Goal: Task Accomplishment & Management: Use online tool/utility

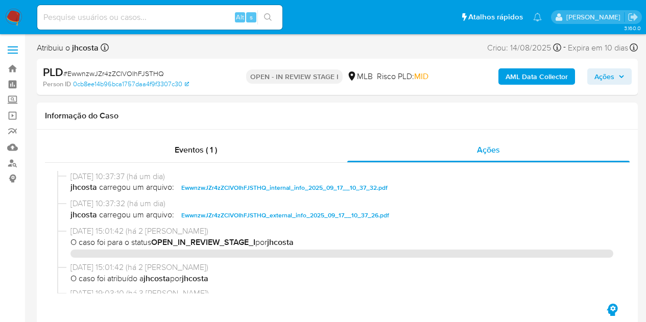
select select "10"
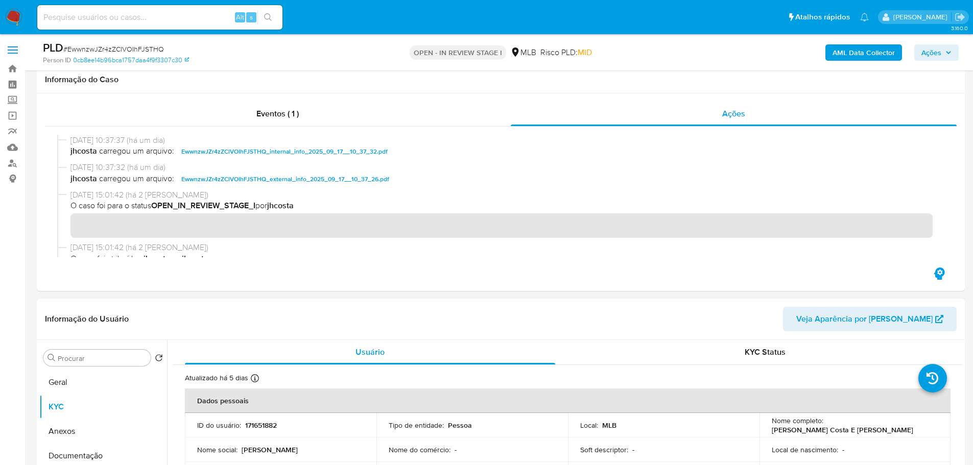
scroll to position [153, 0]
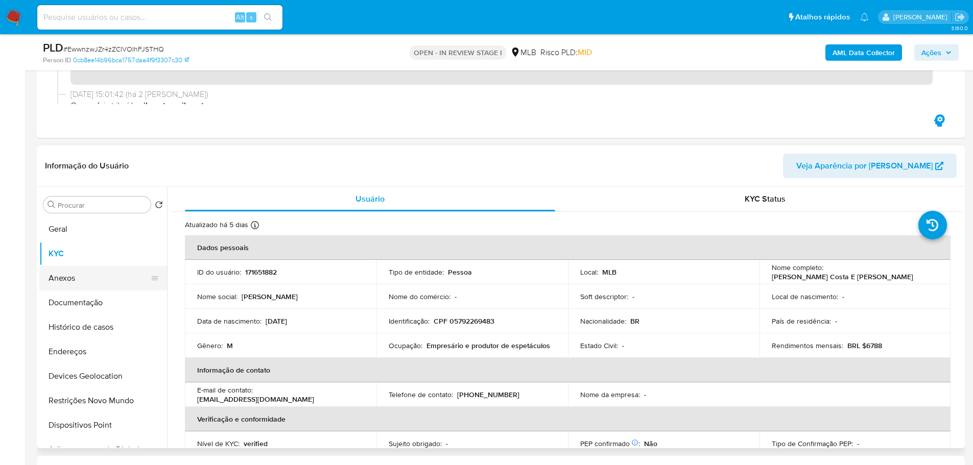
click at [62, 283] on button "Anexos" at bounding box center [99, 278] width 120 height 25
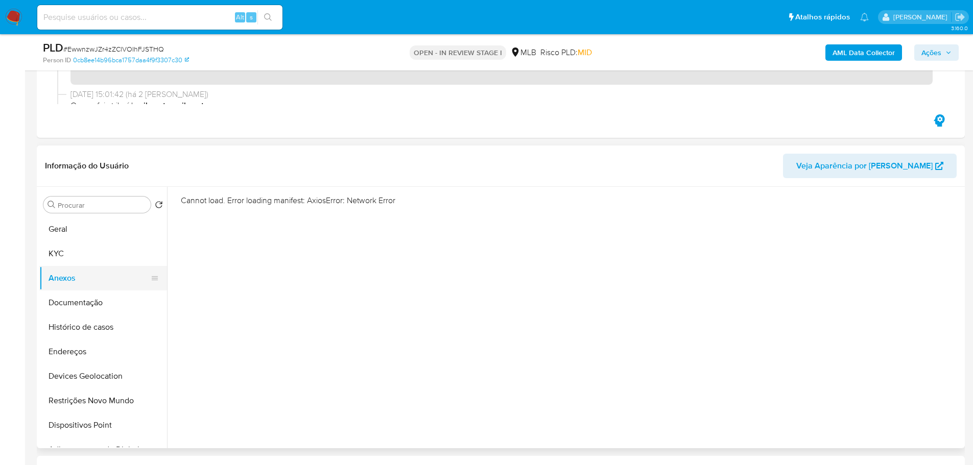
drag, startPoint x: 86, startPoint y: 253, endPoint x: 74, endPoint y: 278, distance: 27.7
click at [86, 253] on button "KYC" at bounding box center [103, 254] width 128 height 25
click at [74, 278] on button "Anexos" at bounding box center [99, 278] width 120 height 25
click at [76, 250] on button "KYC" at bounding box center [99, 254] width 120 height 25
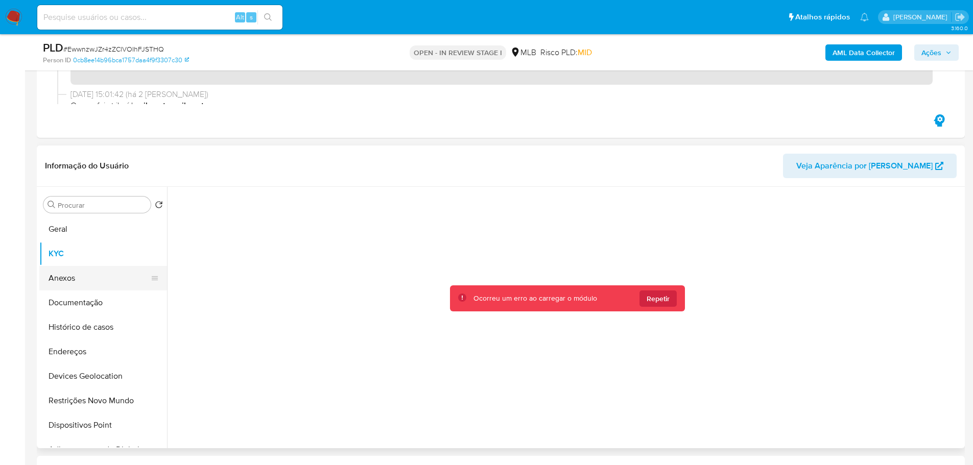
click at [80, 276] on button "Anexos" at bounding box center [99, 278] width 120 height 25
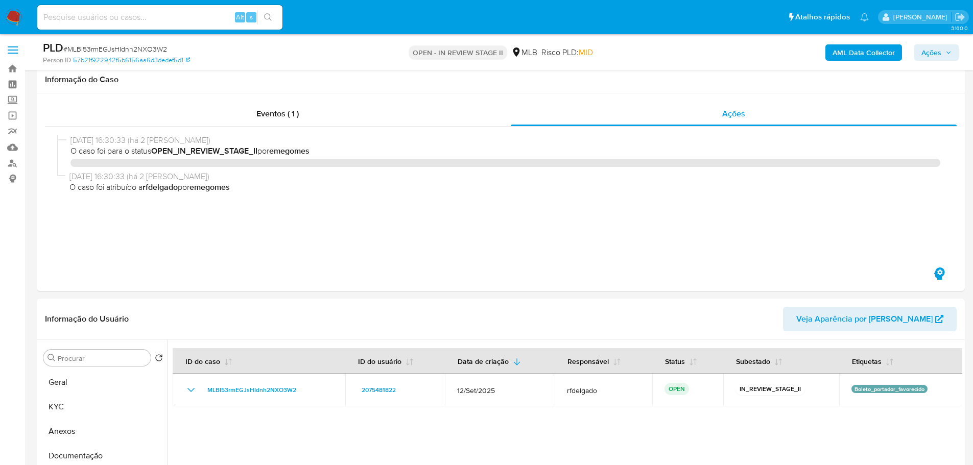
select select "10"
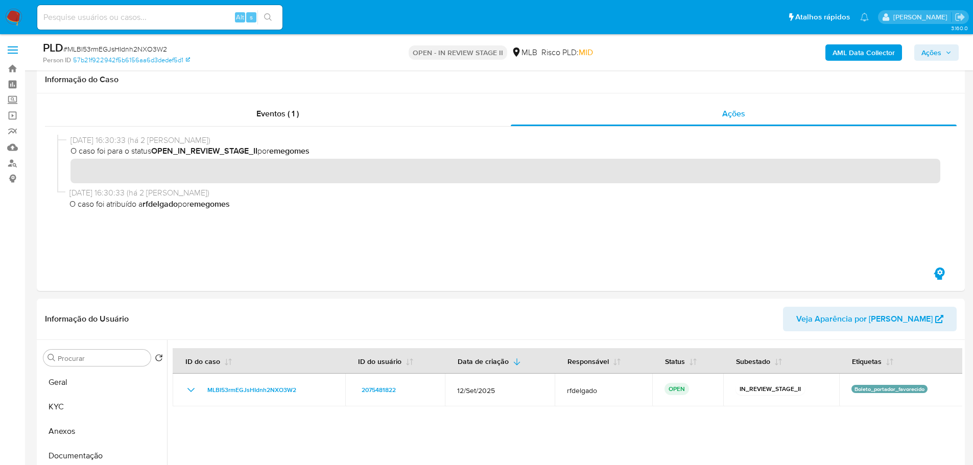
scroll to position [153, 0]
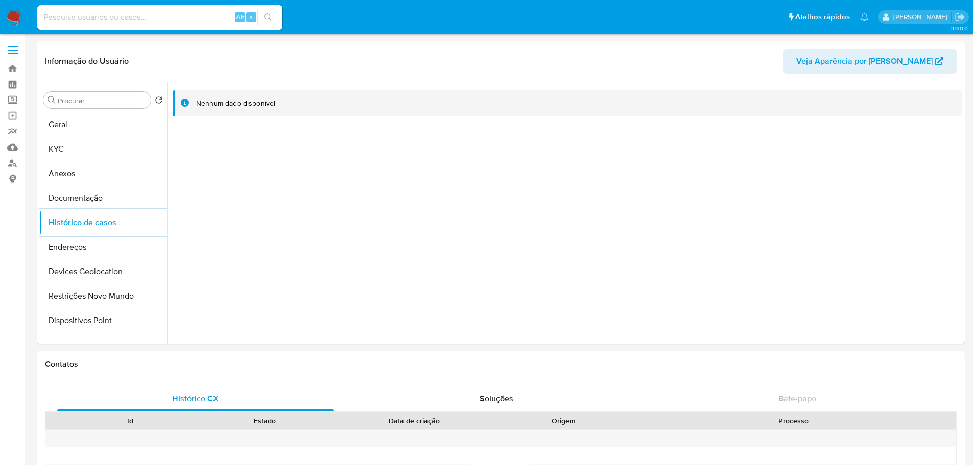
select select "10"
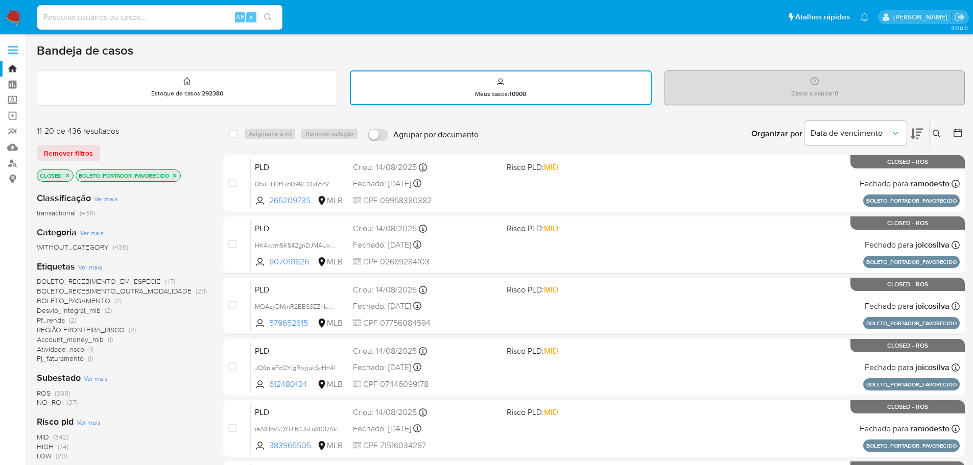
click at [174, 17] on input at bounding box center [159, 17] width 245 height 13
paste input "116155669"
type input "116155669"
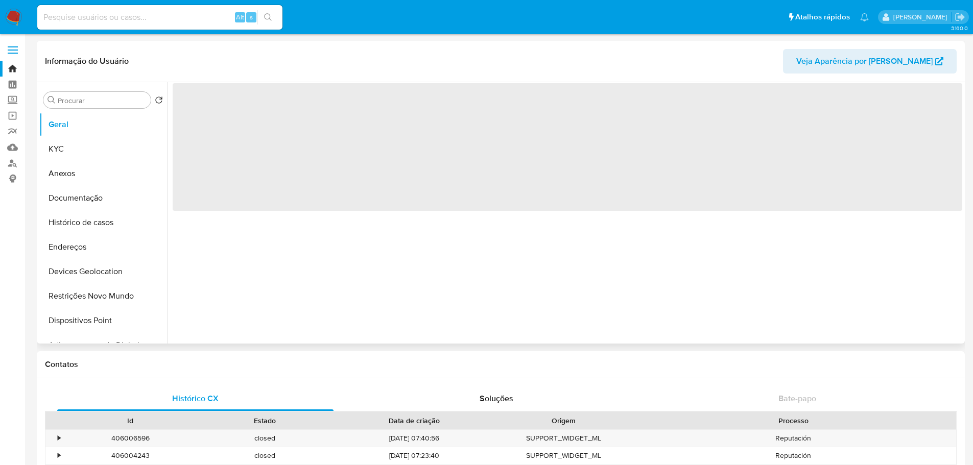
select select "10"
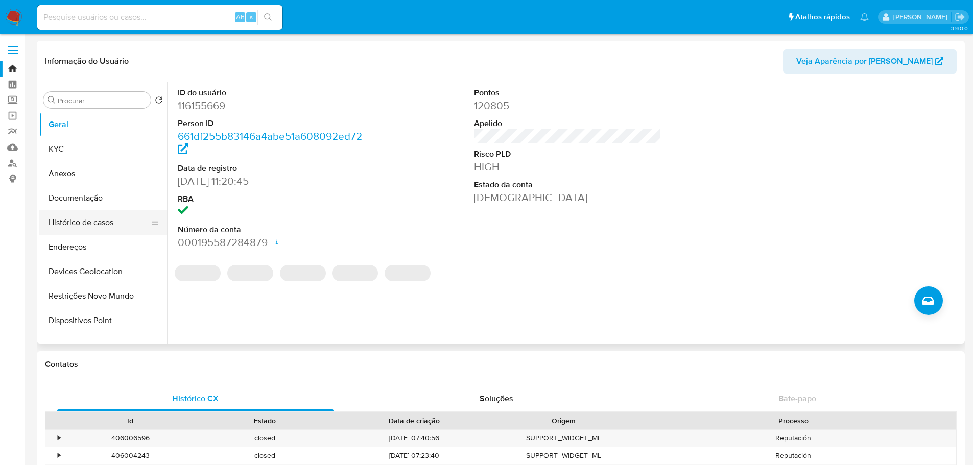
click at [112, 223] on button "Histórico de casos" at bounding box center [99, 222] width 120 height 25
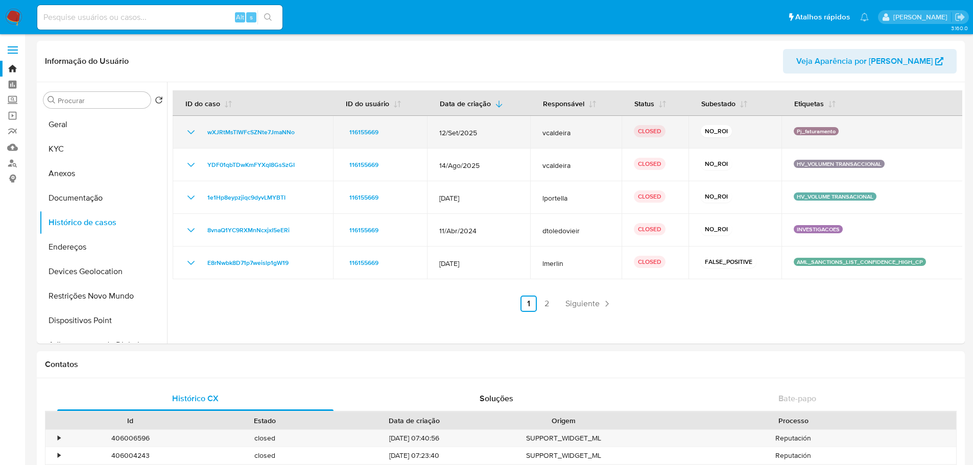
drag, startPoint x: 854, startPoint y: 127, endPoint x: 396, endPoint y: 127, distance: 458.3
click at [396, 127] on tr "wXJRtMsTIWFcSZNte7JmaNNo 116155669 12/Set/2025 vcaldeira CLOSED NO_ROI Pj_fatur…" at bounding box center [568, 132] width 791 height 33
click at [191, 130] on icon "Mostrar/Ocultar" at bounding box center [191, 132] width 12 height 12
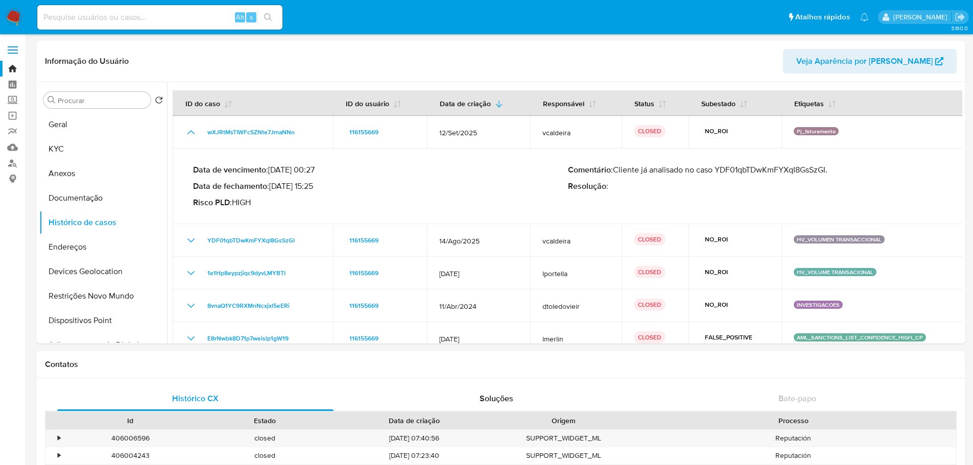
drag, startPoint x: 614, startPoint y: 168, endPoint x: 799, endPoint y: 176, distance: 185.6
click at [799, 176] on div "Comentário : Cliente já analisado no caso YDF01qbTDwKmFYXqI8GsSzGI. Resolução :" at bounding box center [755, 186] width 375 height 43
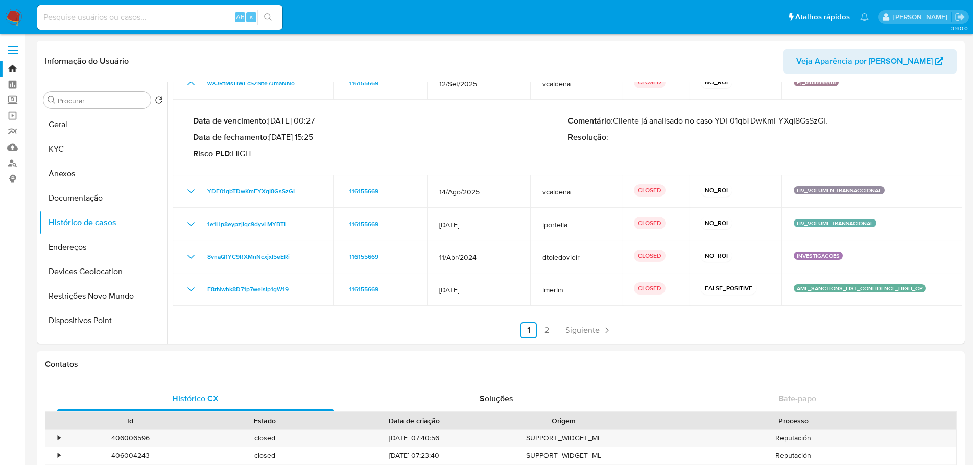
scroll to position [51, 0]
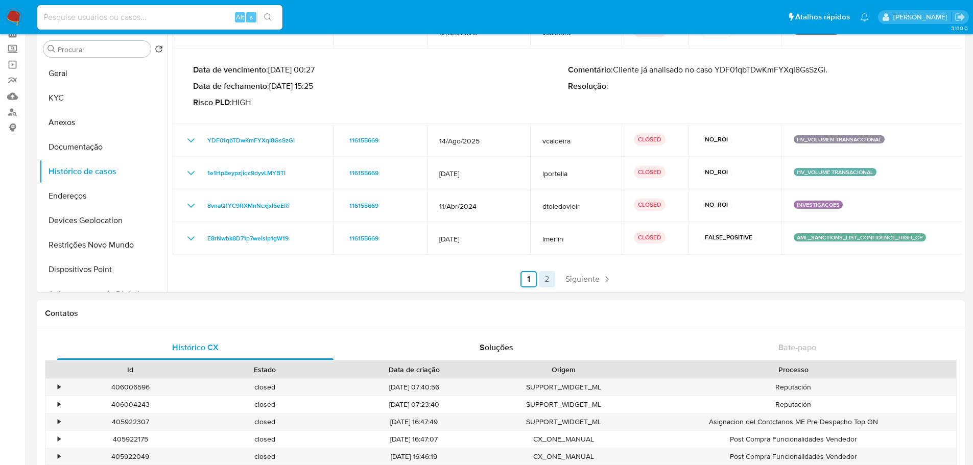
click at [544, 279] on link "2" at bounding box center [547, 279] width 16 height 16
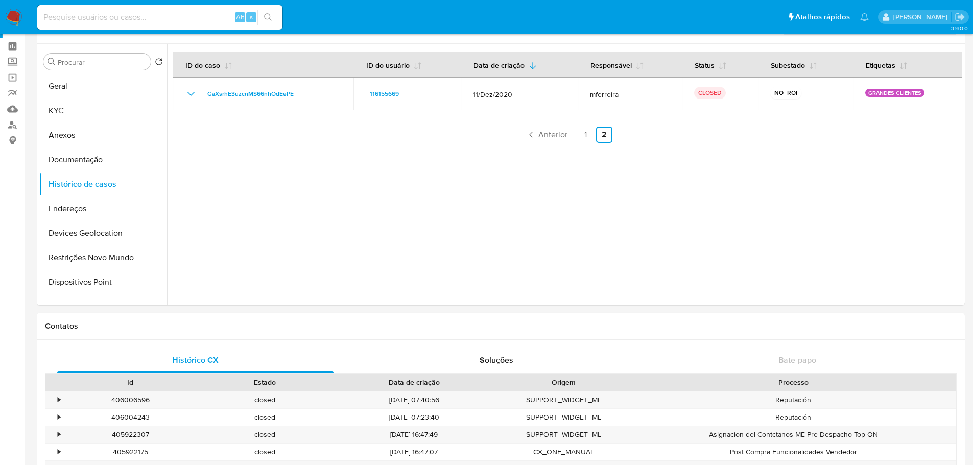
scroll to position [0, 0]
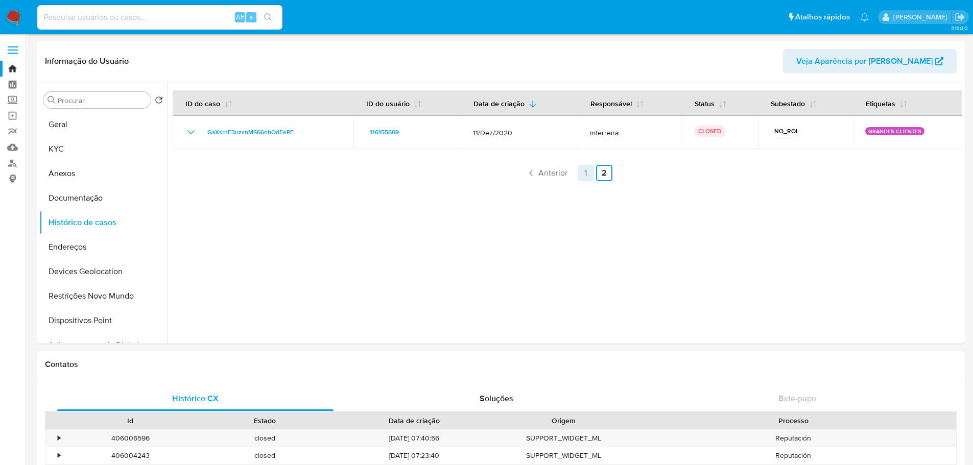
click at [580, 171] on link "1" at bounding box center [586, 173] width 16 height 16
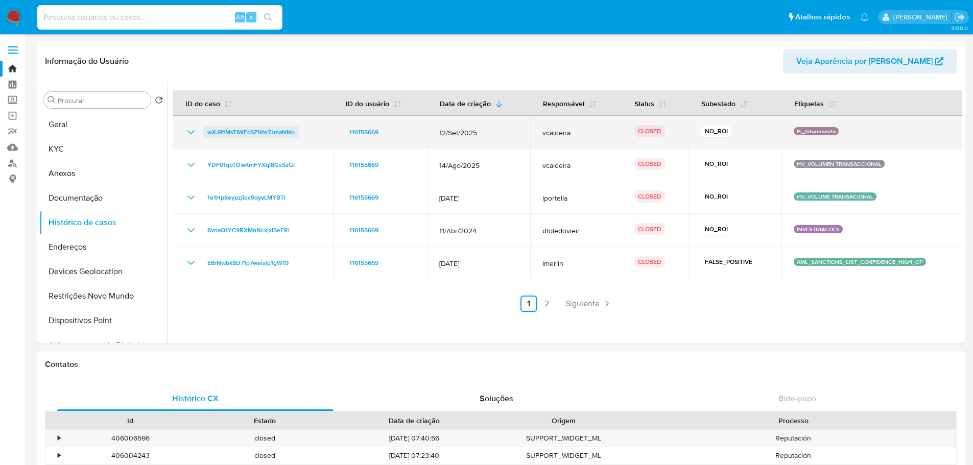
click at [266, 131] on span "wXJRtMsTIWFcSZNte7JmaNNo" at bounding box center [250, 132] width 87 height 12
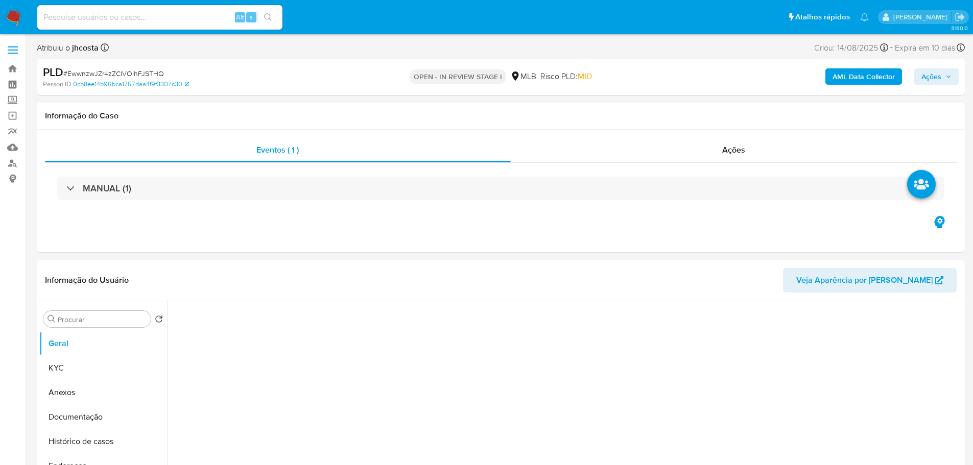
select select "10"
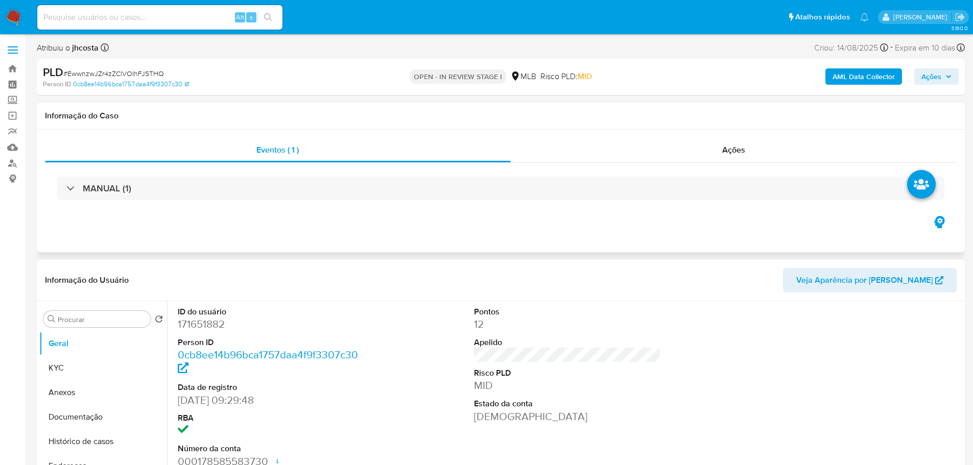
scroll to position [51, 0]
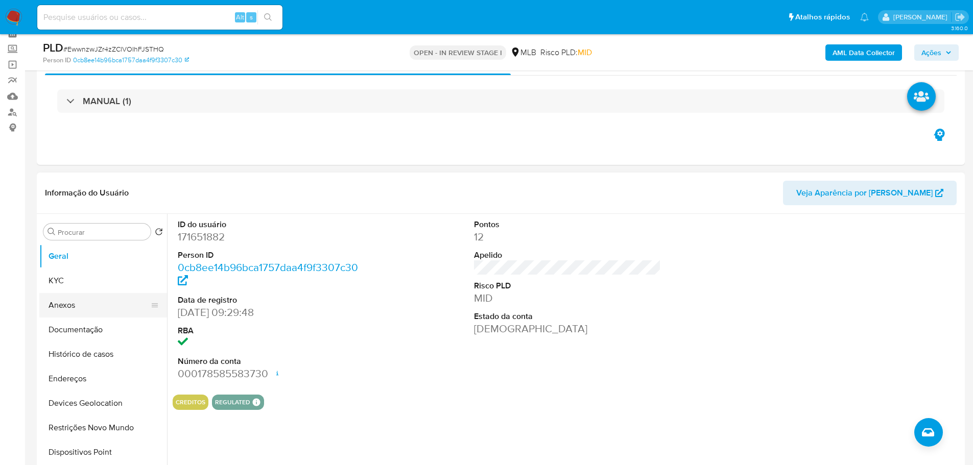
click at [78, 303] on button "Anexos" at bounding box center [99, 305] width 120 height 25
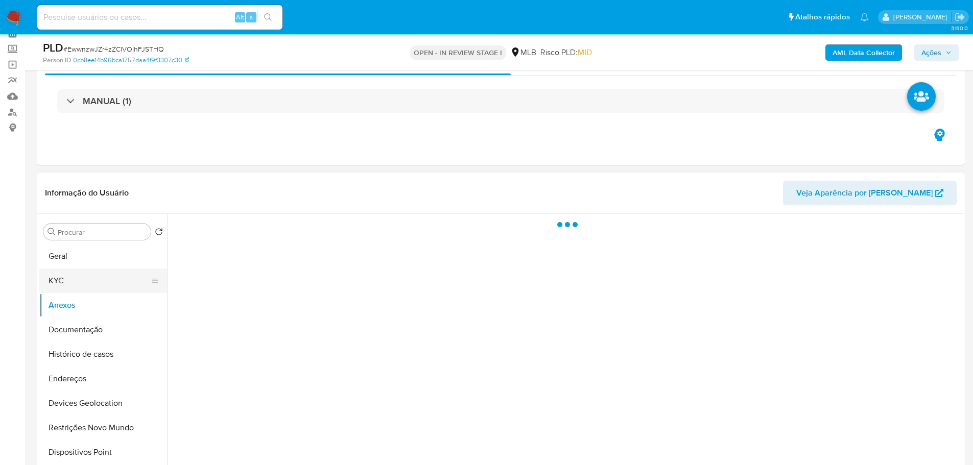
click at [57, 280] on button "KYC" at bounding box center [99, 281] width 120 height 25
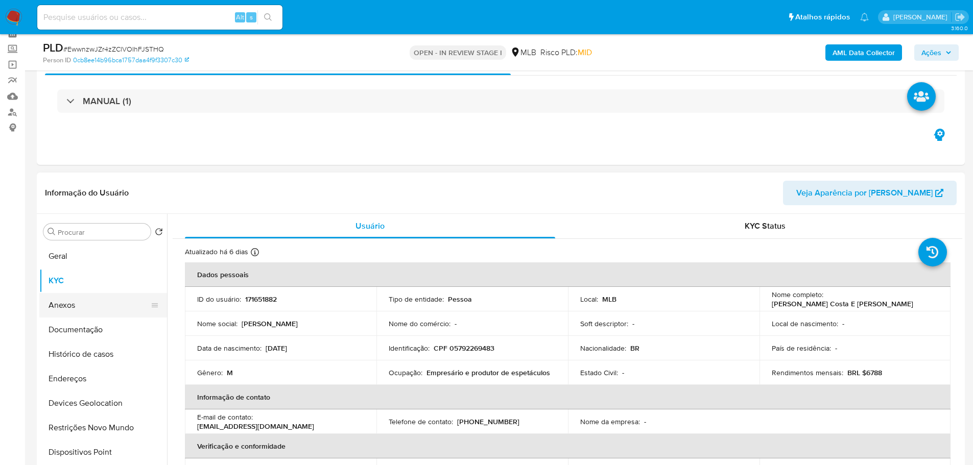
click at [67, 304] on button "Anexos" at bounding box center [99, 305] width 120 height 25
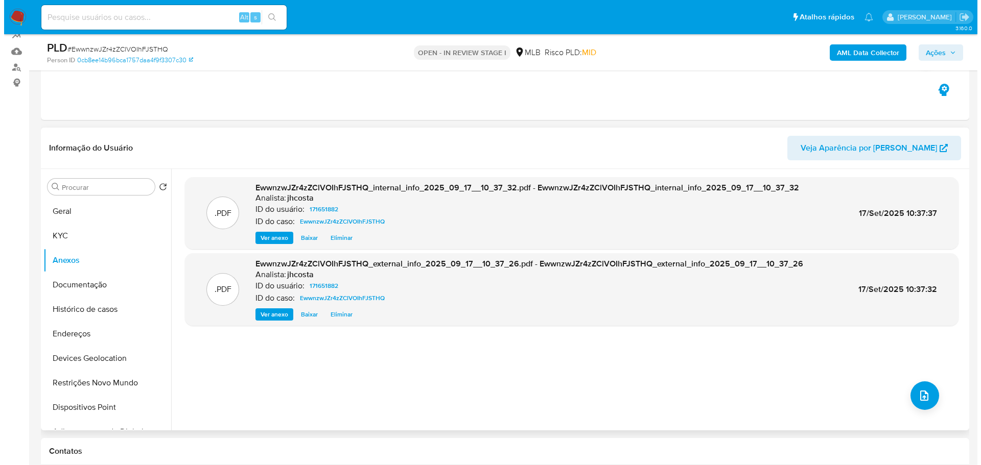
scroll to position [153, 0]
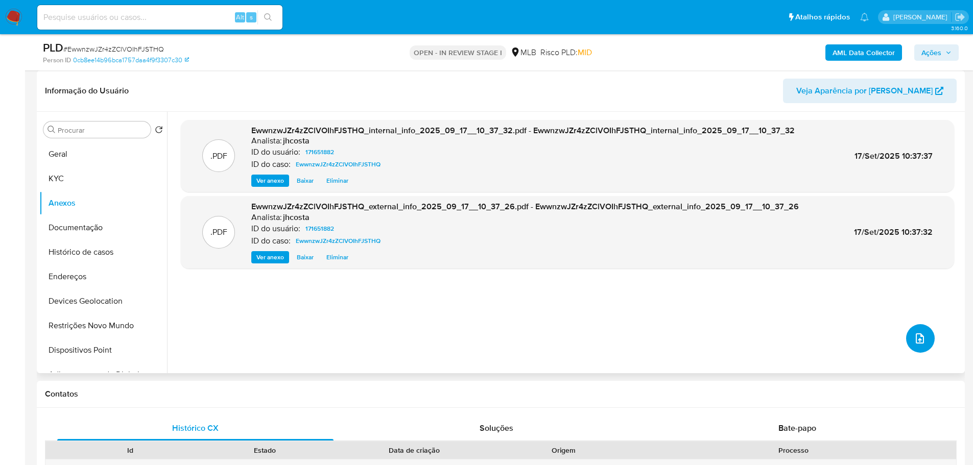
click at [916, 336] on icon "upload-file" at bounding box center [920, 339] width 8 height 10
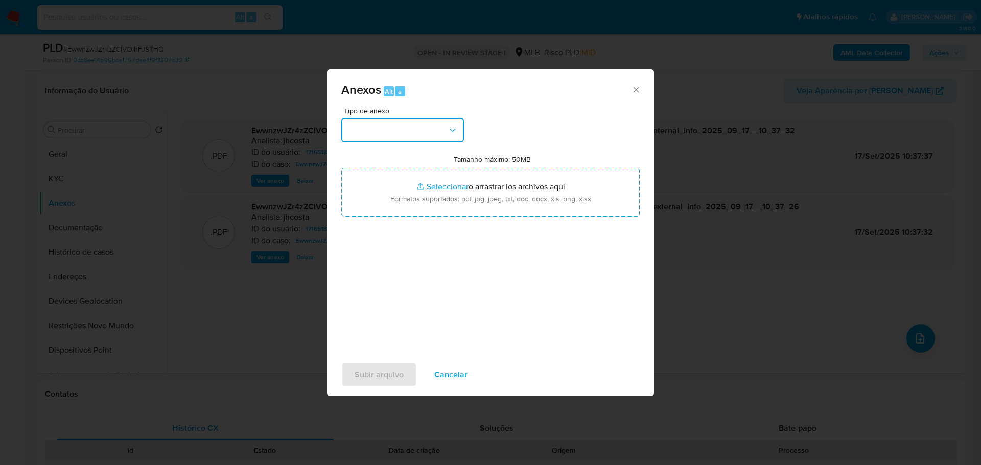
click at [411, 128] on button "button" at bounding box center [402, 130] width 123 height 25
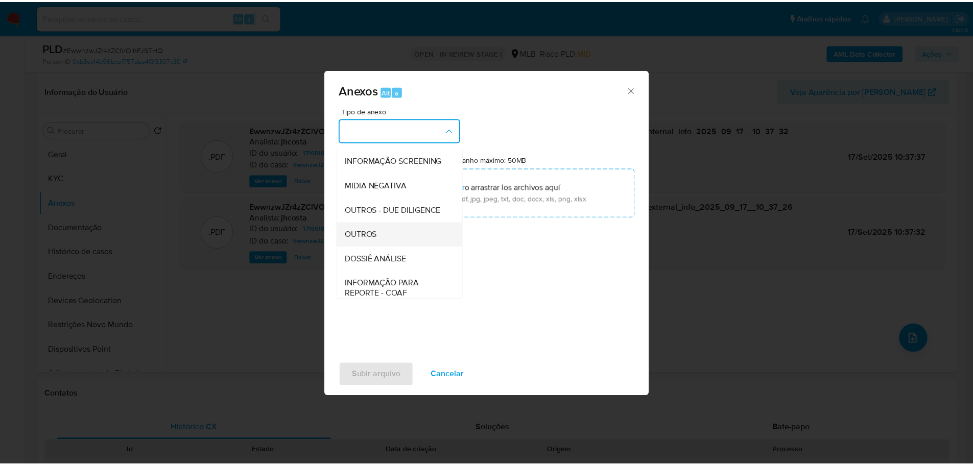
scroll to position [102, 0]
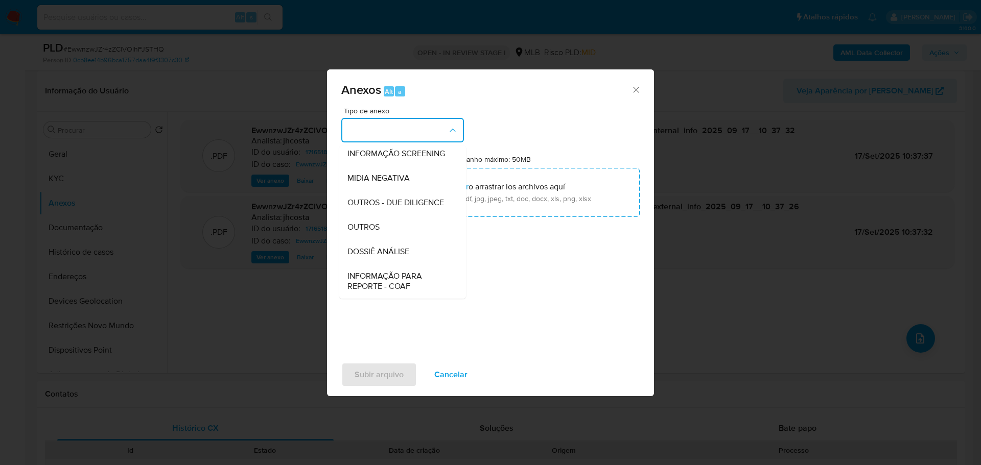
click at [382, 240] on div "OUTROS" at bounding box center [399, 227] width 104 height 25
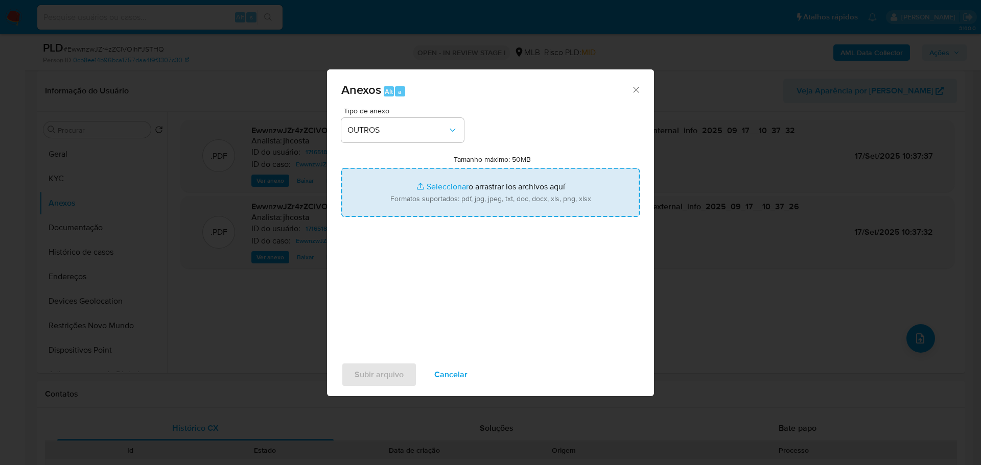
click at [484, 175] on input "Tamanho máximo: 50MB Seleccionar archivos" at bounding box center [490, 192] width 298 height 49
type input "C:\fakepath\Mulan 171651882_2025_09_16_14_30_58 (1).xlsx"
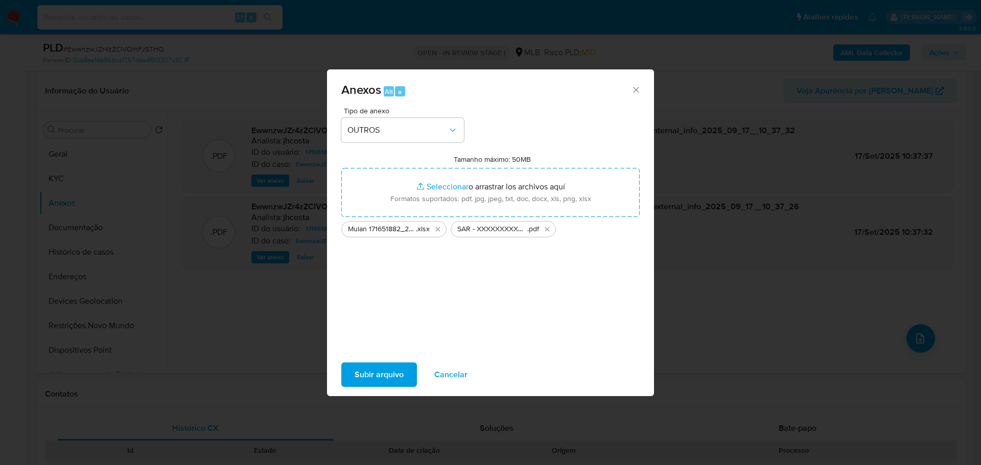
click at [391, 372] on span "Subir arquivo" at bounding box center [379, 375] width 49 height 22
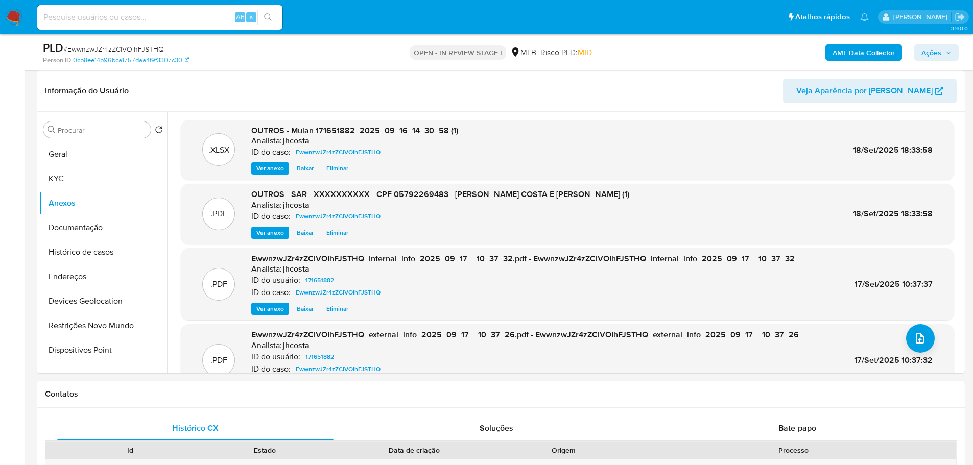
click at [942, 50] on span "Ações" at bounding box center [937, 52] width 30 height 14
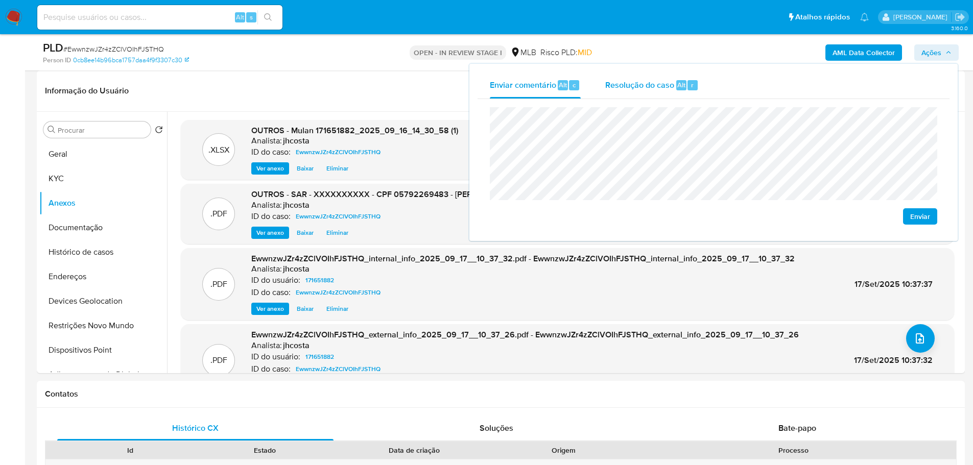
click at [651, 82] on span "Resolução do caso" at bounding box center [639, 85] width 69 height 12
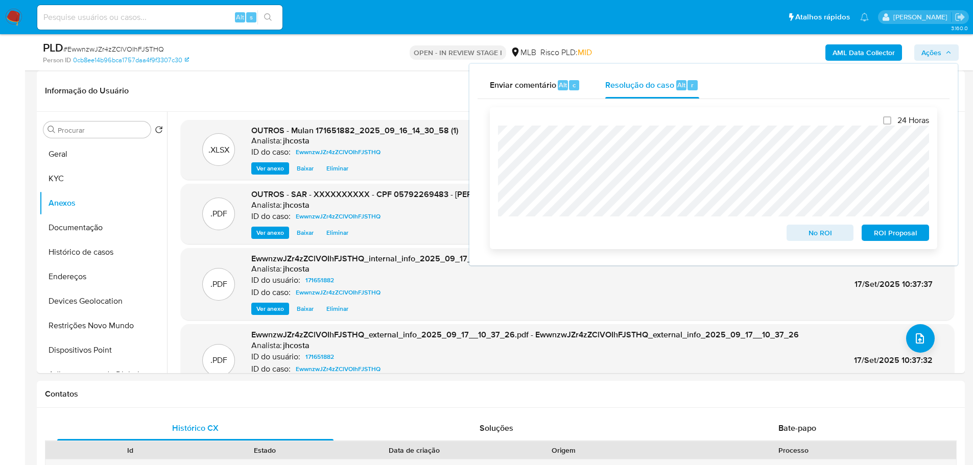
click at [918, 236] on span "ROI Proposal" at bounding box center [895, 233] width 53 height 14
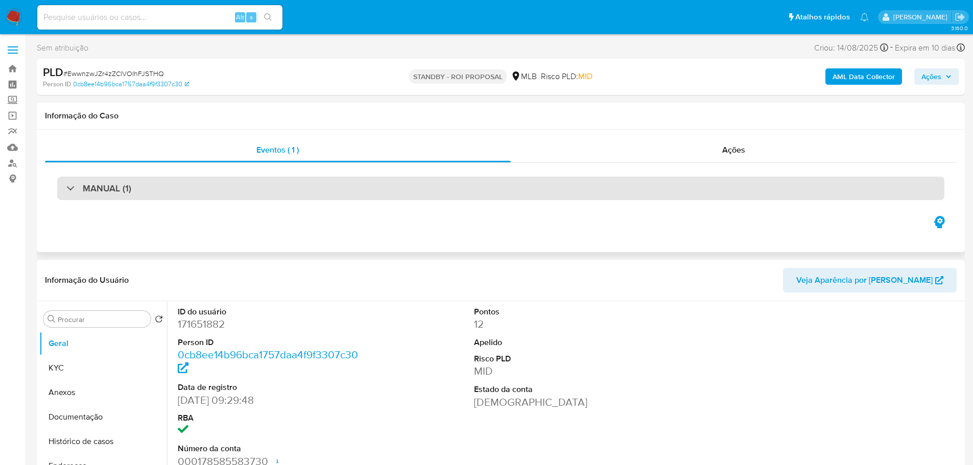
select select "10"
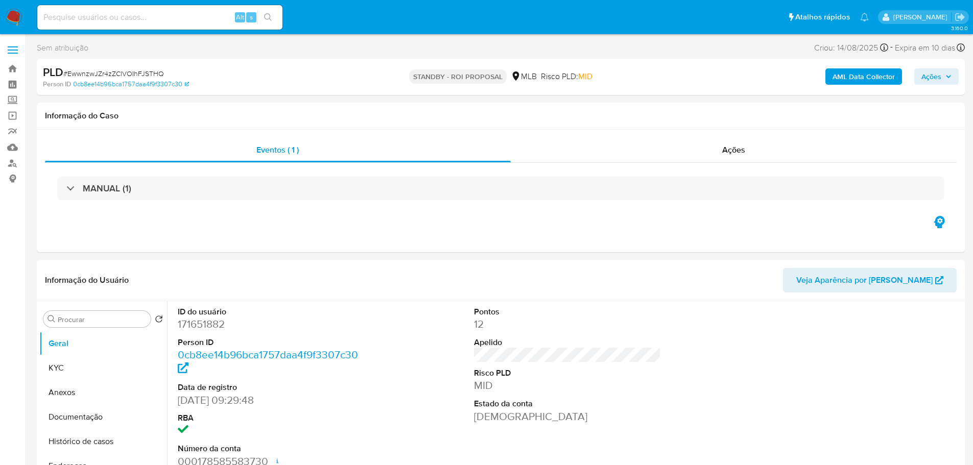
click at [17, 10] on img at bounding box center [13, 17] width 17 height 17
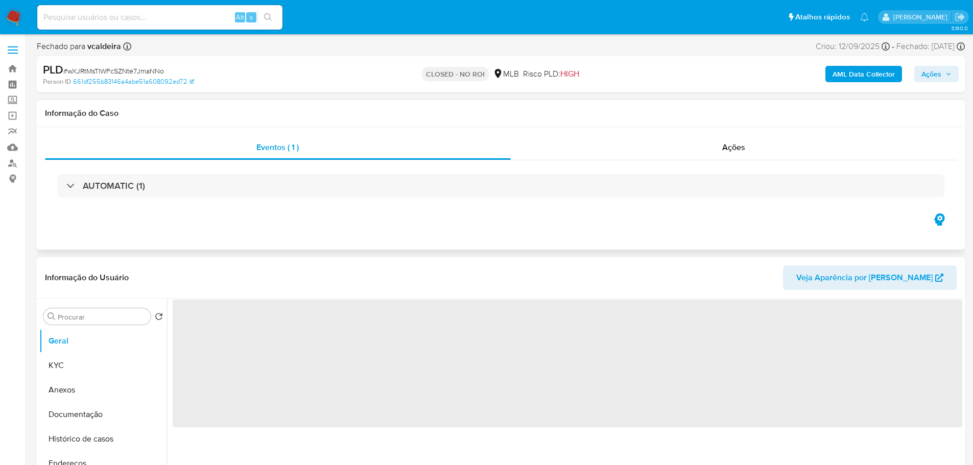
select select "10"
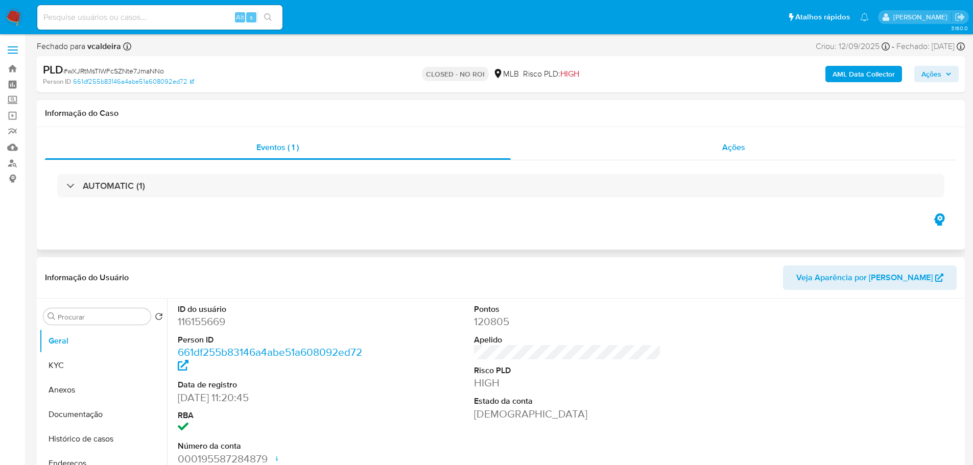
click at [740, 146] on span "Ações" at bounding box center [733, 148] width 23 height 12
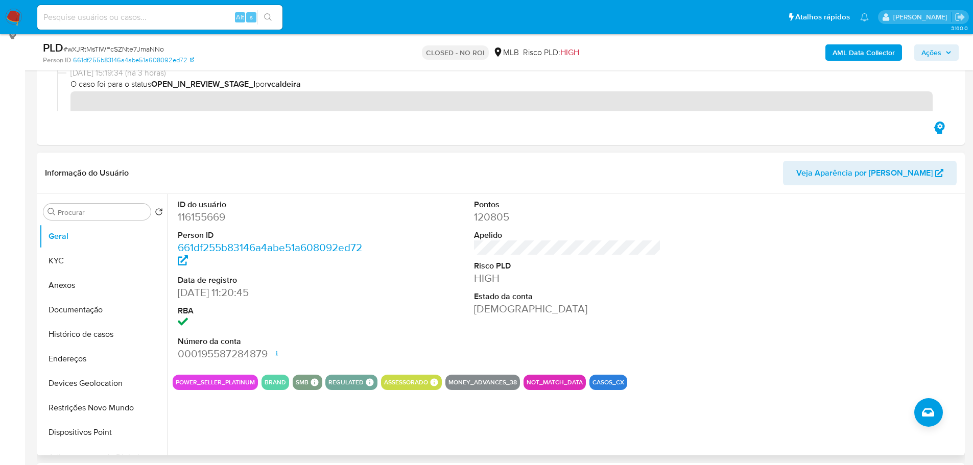
scroll to position [153, 0]
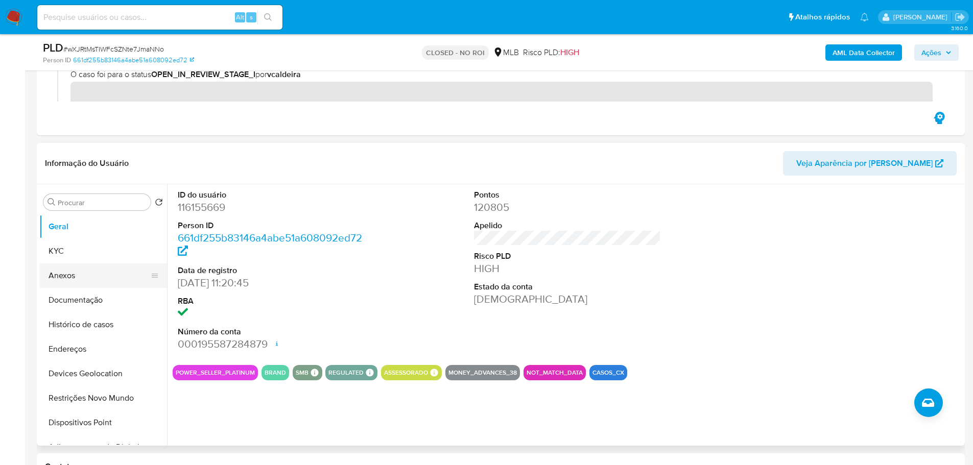
click at [79, 273] on button "Anexos" at bounding box center [99, 276] width 120 height 25
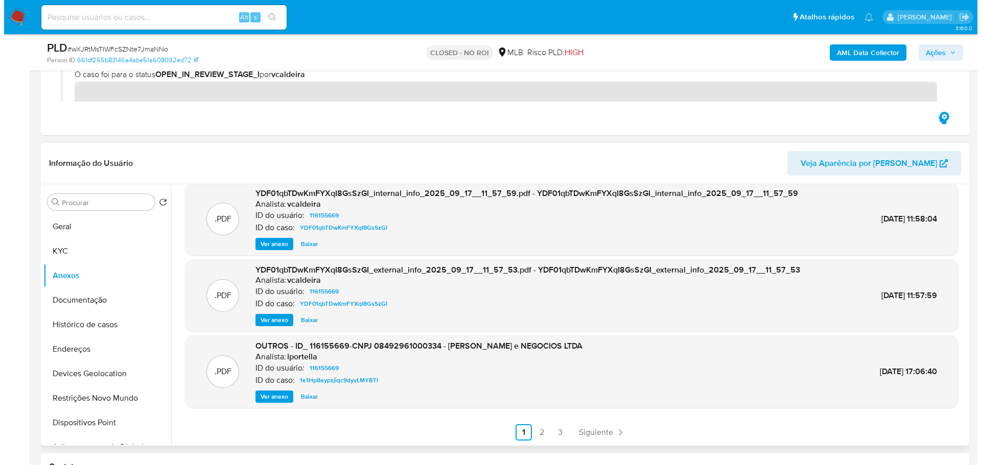
scroll to position [0, 0]
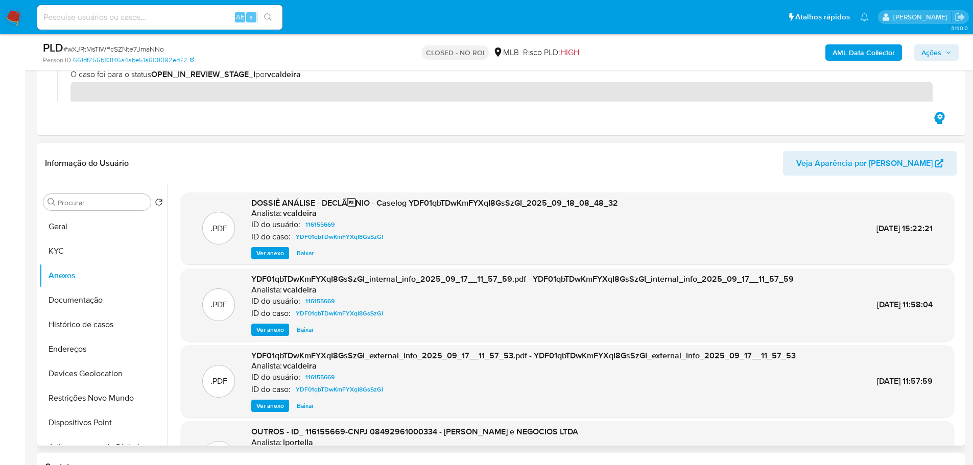
click at [331, 204] on span "DOSSIÊ ANÁLISE - DECLÃNIO - Caselog YDF01qbTDwKmFYXqI8GsSzGI_2025_09_18_08_48_…" at bounding box center [434, 203] width 367 height 12
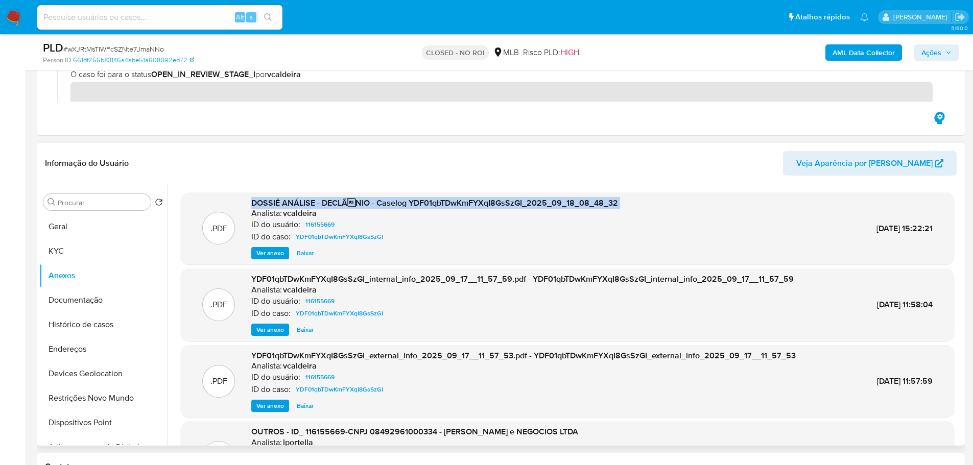
click at [331, 204] on span "DOSSIÊ ANÁLISE - DECLÃNIO - Caselog YDF01qbTDwKmFYXqI8GsSzGI_2025_09_18_08_48_…" at bounding box center [434, 203] width 367 height 12
click at [459, 203] on span "DOSSIÊ ANÁLISE - DECLÃNIO - Caselog YDF01qbTDwKmFYXqI8GsSzGI_2025_09_18_08_48_…" at bounding box center [434, 203] width 367 height 12
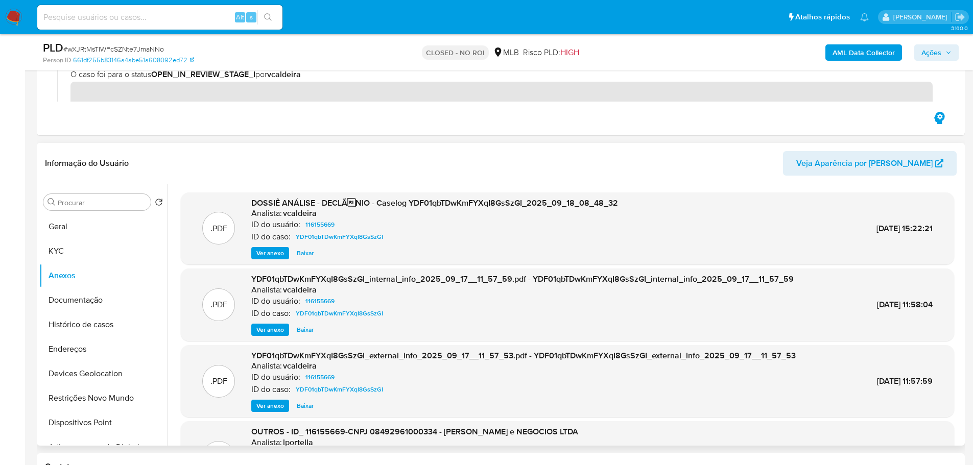
click at [556, 237] on div "ID do caso: YDF01qbTDwKmFYXqI8GsSzGI" at bounding box center [434, 237] width 367 height 12
click at [406, 200] on span "DOSSIÊ ANÁLISE - DECLÃNIO - Caselog YDF01qbTDwKmFYXqI8GsSzGI_2025_09_18_08_48_…" at bounding box center [434, 203] width 367 height 12
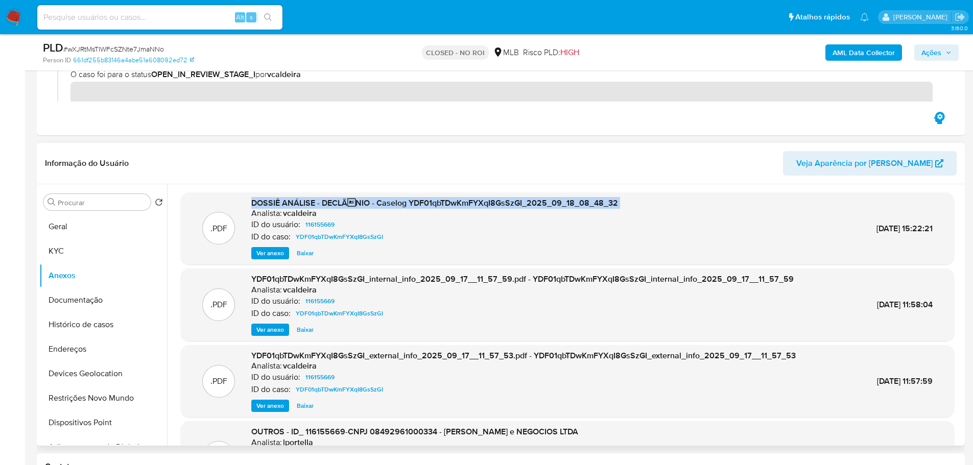
click at [406, 200] on span "DOSSIÊ ANÁLISE - DECLÃNIO - Caselog YDF01qbTDwKmFYXqI8GsSzGI_2025_09_18_08_48_…" at bounding box center [434, 203] width 367 height 12
click at [275, 253] on span "Ver anexo" at bounding box center [270, 253] width 28 height 10
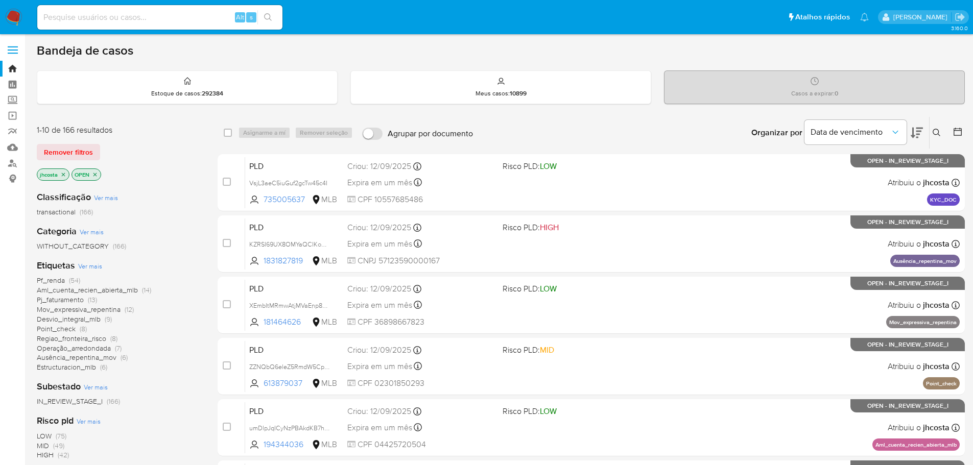
click at [956, 134] on icon at bounding box center [958, 132] width 10 height 10
click at [957, 129] on icon at bounding box center [958, 132] width 8 height 8
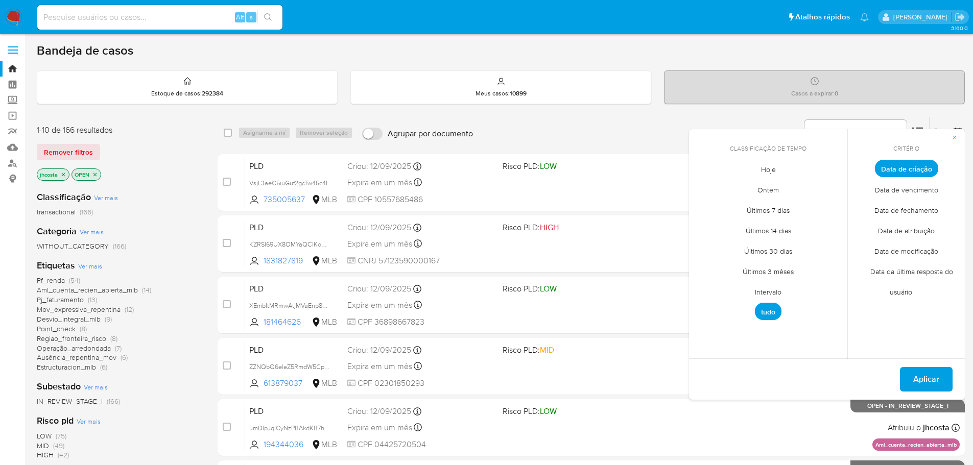
click at [767, 294] on span "Intervalo" at bounding box center [768, 292] width 48 height 21
click at [704, 185] on icon "Mes anterior" at bounding box center [705, 187] width 12 height 12
click at [705, 186] on icon "Mes anterior" at bounding box center [705, 187] width 12 height 12
click at [726, 225] on button "1" at bounding box center [727, 225] width 16 height 16
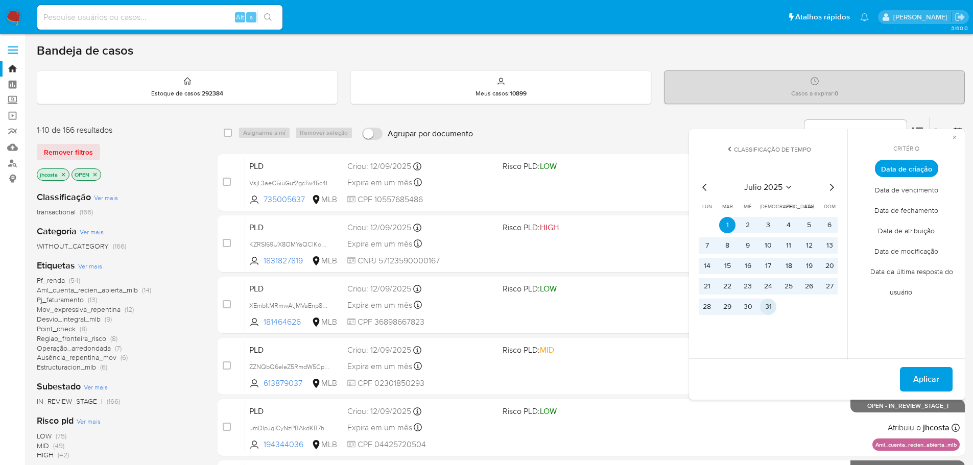
click at [764, 307] on button "31" at bounding box center [768, 307] width 16 height 16
click at [936, 378] on span "Aplicar" at bounding box center [926, 379] width 26 height 22
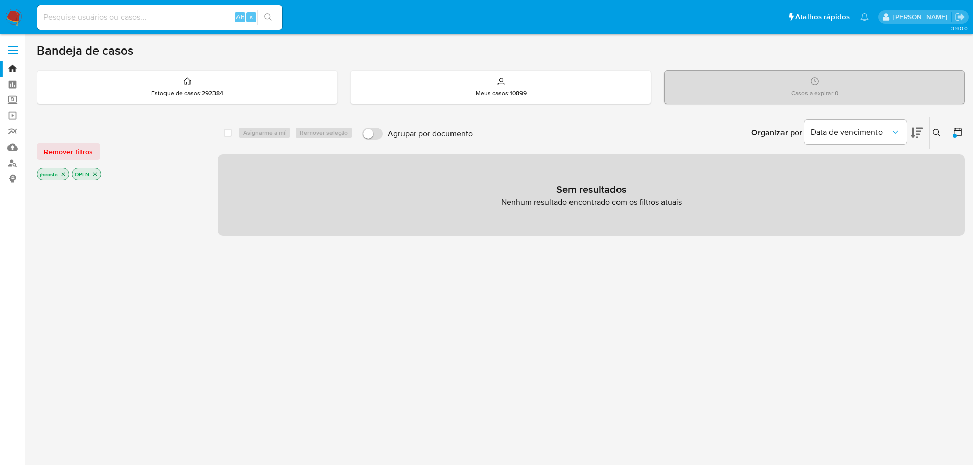
click at [953, 132] on icon at bounding box center [958, 132] width 10 height 10
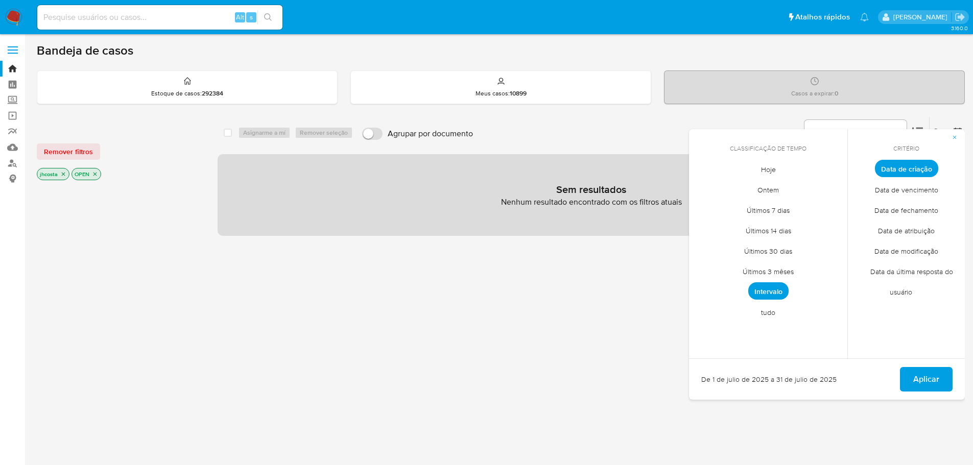
click at [771, 297] on span "Intervalo" at bounding box center [768, 291] width 40 height 17
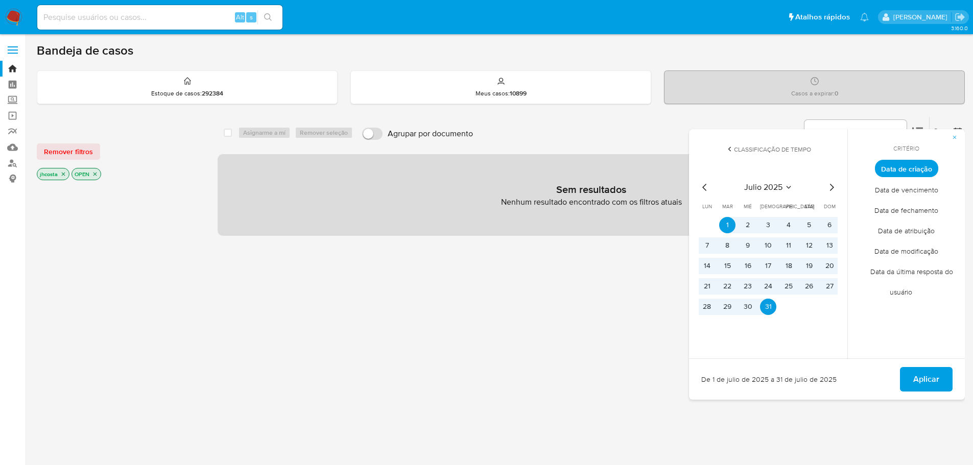
click at [834, 184] on icon "Mes siguiente" at bounding box center [832, 187] width 12 height 12
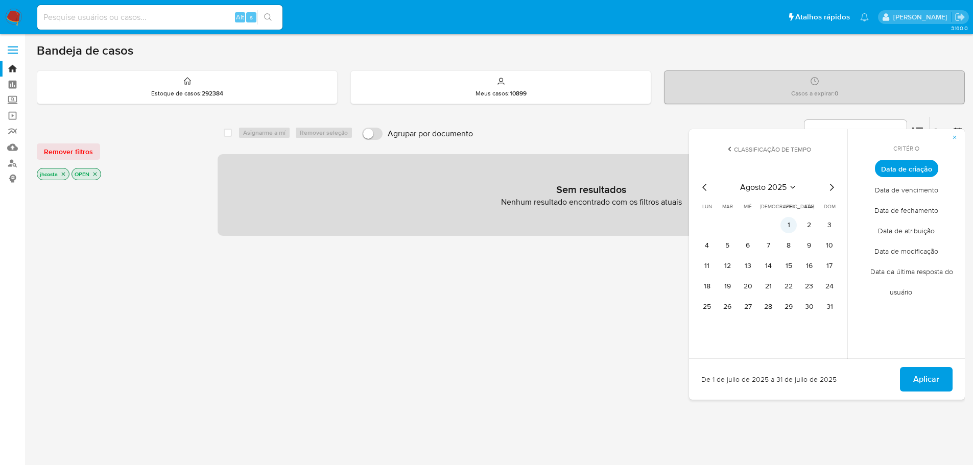
click at [794, 222] on button "1" at bounding box center [789, 225] width 16 height 16
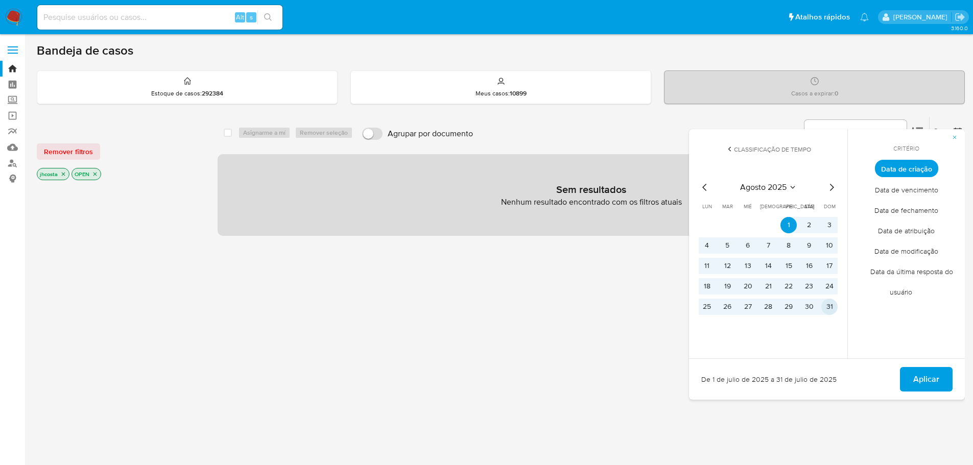
click at [827, 306] on button "31" at bounding box center [830, 307] width 16 height 16
click at [934, 387] on span "Aplicar" at bounding box center [926, 379] width 26 height 22
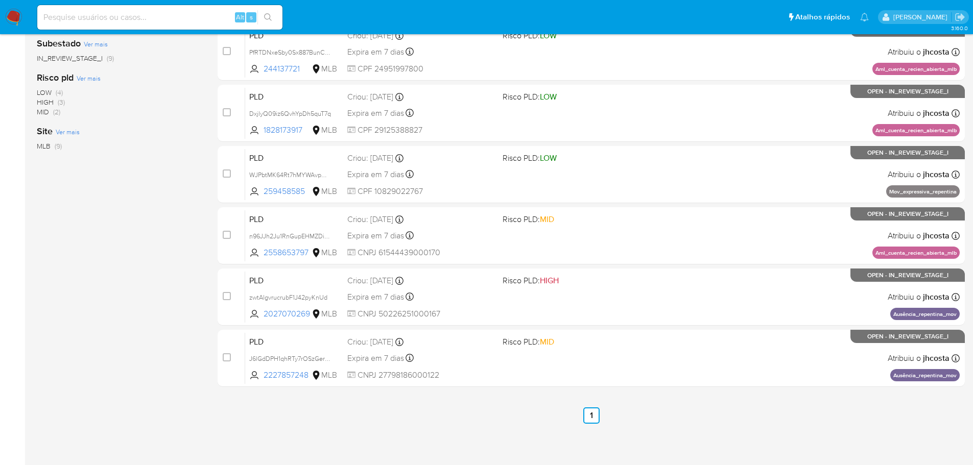
scroll to position [317, 0]
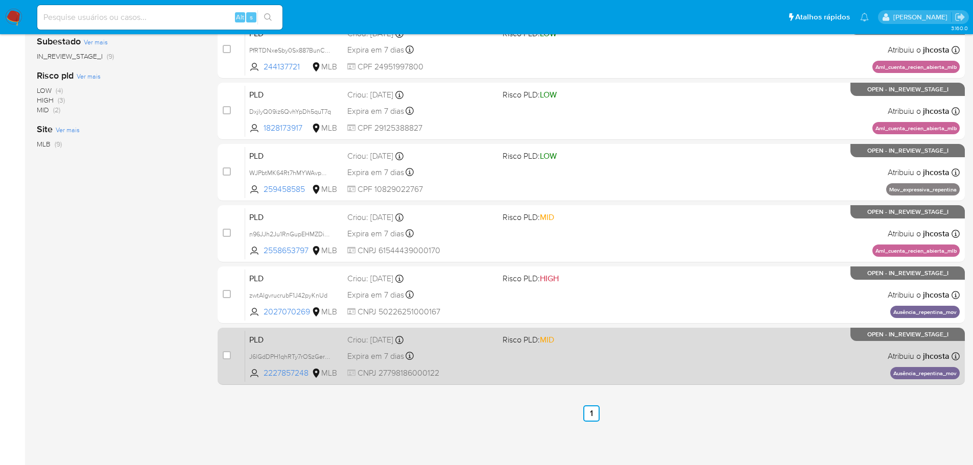
click at [446, 349] on div "PLD J6lGdDPH1qhRTy7rOSzGeruB 2227857248 MLB Risco PLD: MID Criou: [DATE] Criou:…" at bounding box center [602, 357] width 715 height 52
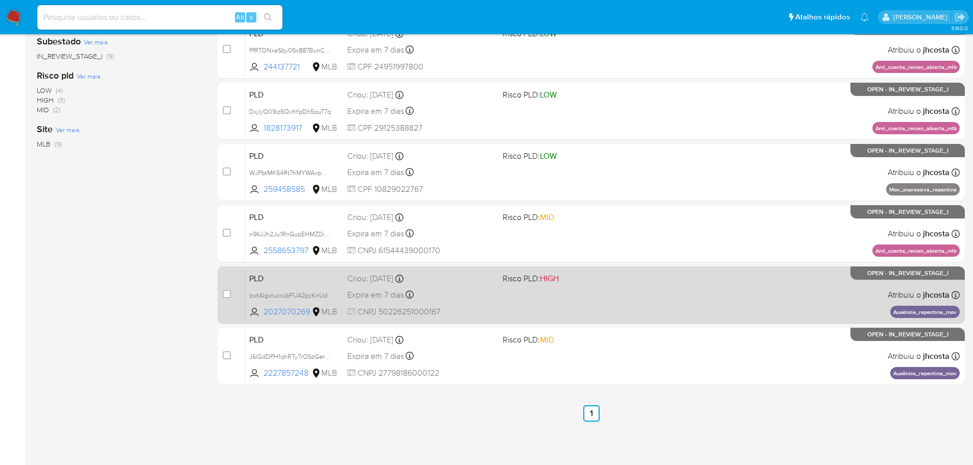
click at [500, 313] on div "PLD zwtAlgvrucrubF1J42pyKnUd 2027070269 MLB Risco PLD: HIGH Criou: [DATE] Criou…" at bounding box center [602, 295] width 715 height 52
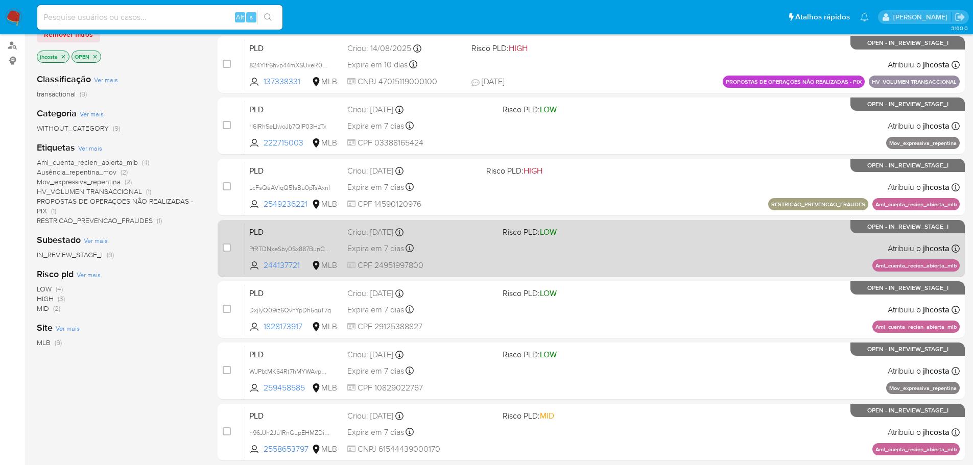
scroll to position [163, 0]
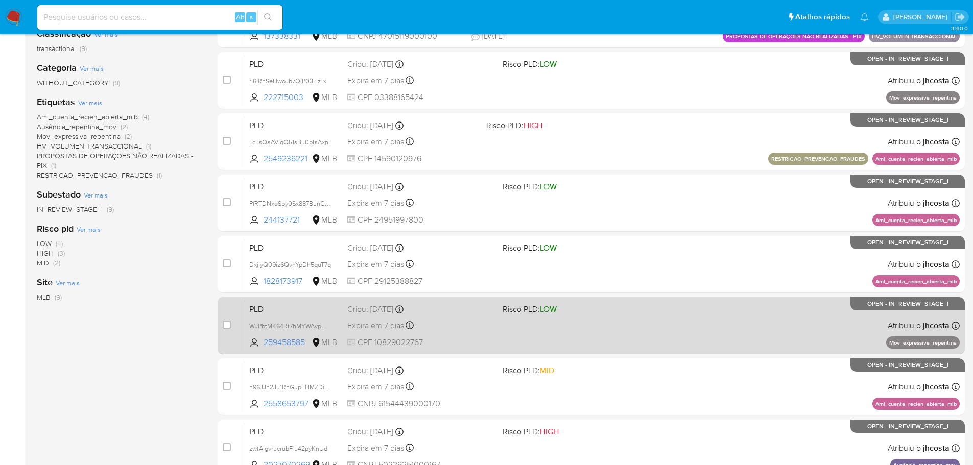
click at [680, 325] on div "PLD WJPbtMK64Rt7hMYWAvpHOE2y 259458585 MLB Risco PLD: LOW Criou: [DATE] Criou: …" at bounding box center [602, 326] width 715 height 52
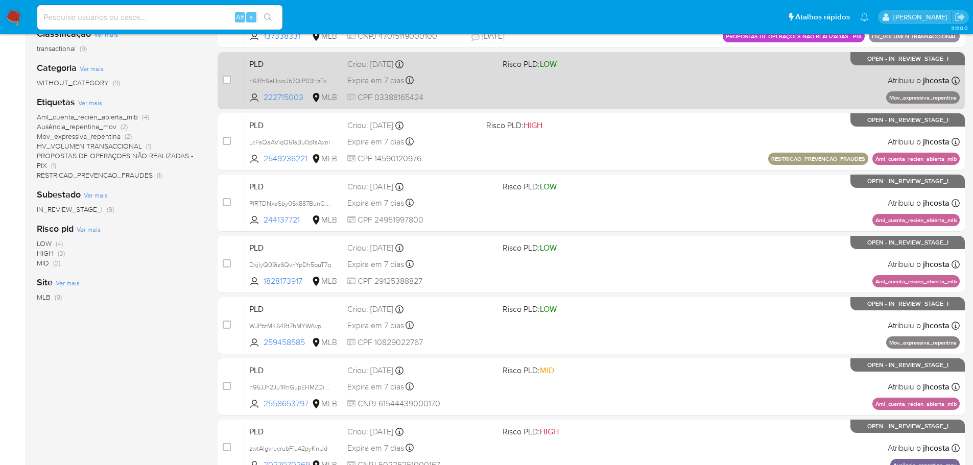
click at [584, 90] on div "PLD rI6lRhSeLlwoJb7QIP03HzTx 222715003 MLB Risco PLD: LOW Criou: [DATE] Criou: …" at bounding box center [602, 81] width 715 height 52
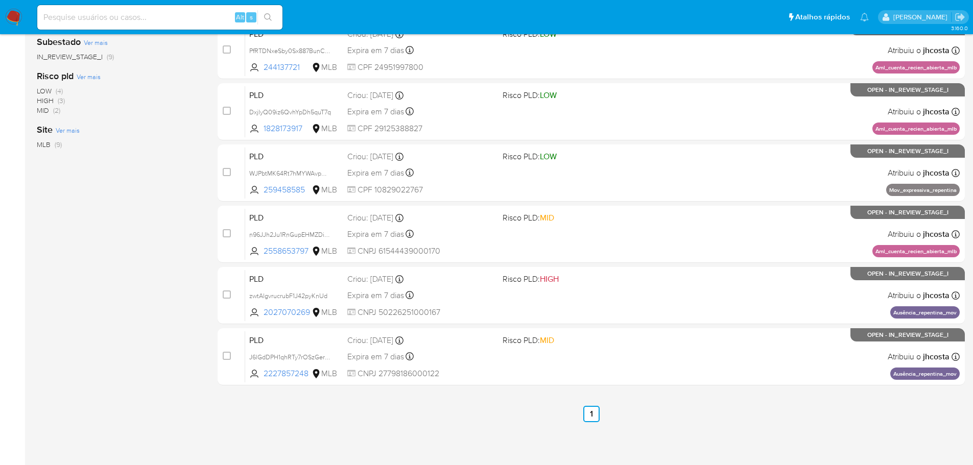
scroll to position [317, 0]
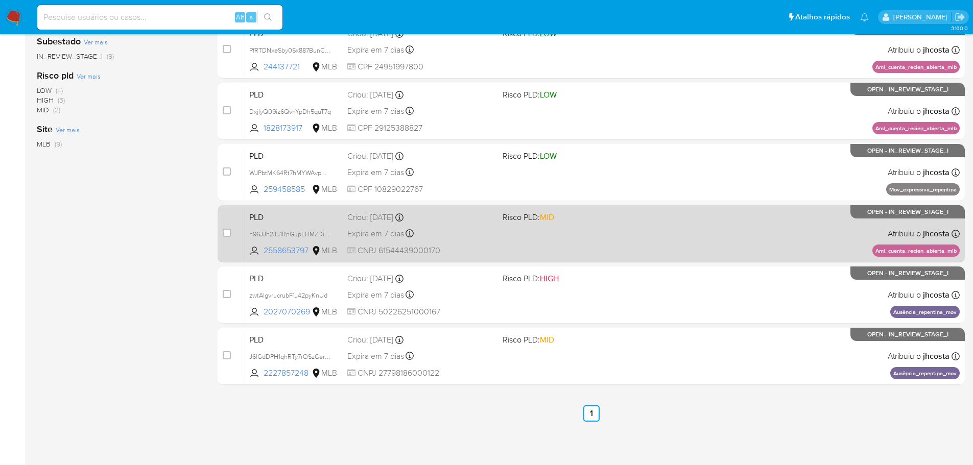
click at [650, 236] on div "PLD n96JJh2Ju1RnGupEHMZDiHDb 2558653797 MLB Risco PLD: MID Criou: [DATE] Criou:…" at bounding box center [602, 234] width 715 height 52
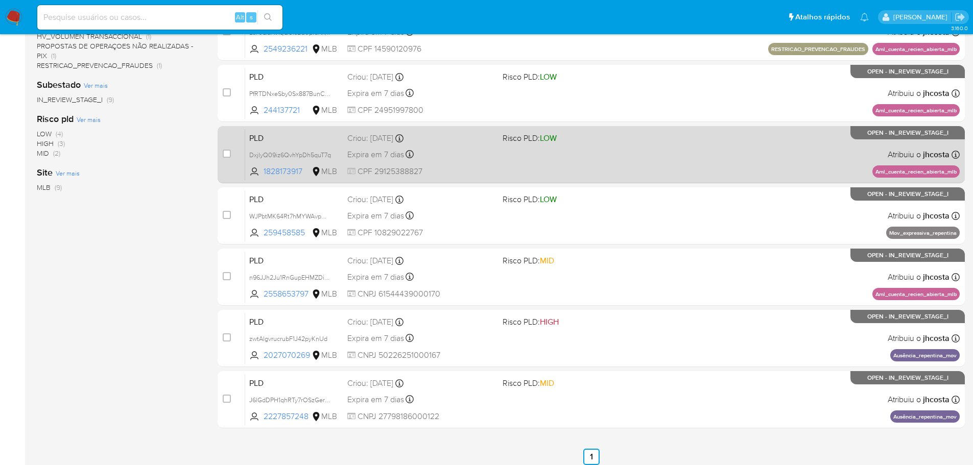
scroll to position [215, 0]
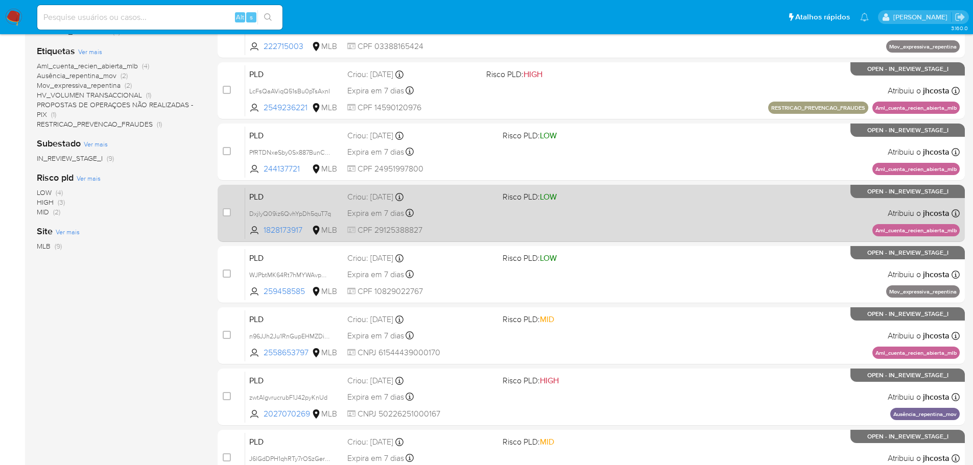
click at [704, 213] on div "PLD DxjlyQ09iz6QvhYpDh5quT7q 1828173917 MLB Risco PLD: LOW Criou: [DATE] Criou:…" at bounding box center [602, 213] width 715 height 52
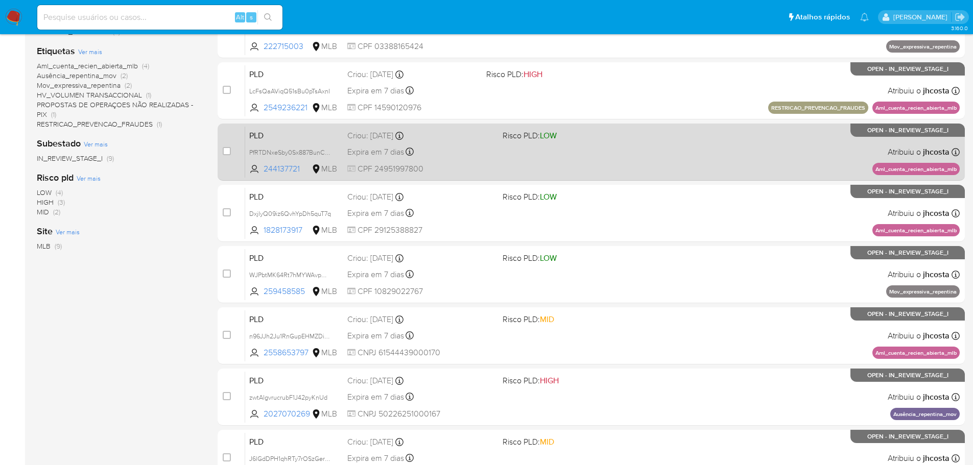
click at [681, 167] on div "PLD PfRTDNxeSby0Sx887BunCqQk 244137721 MLB Risco PLD: LOW Criou: [DATE] Criou: …" at bounding box center [602, 152] width 715 height 52
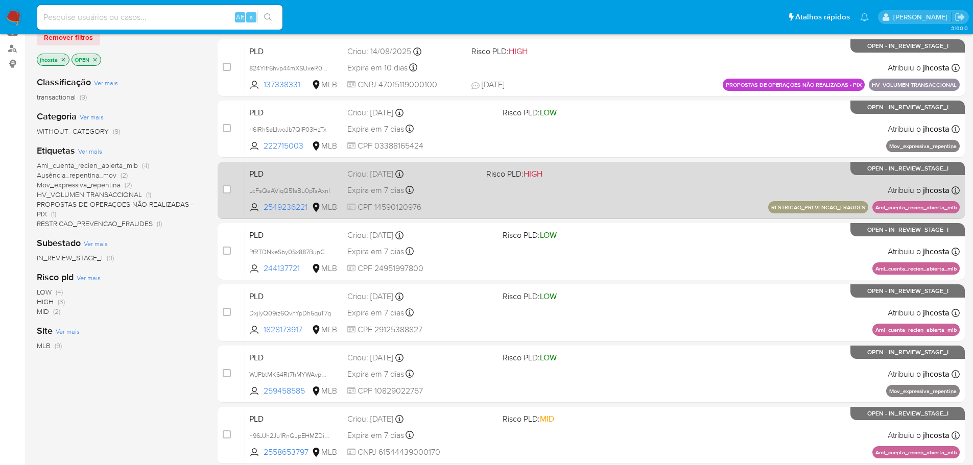
scroll to position [112, 0]
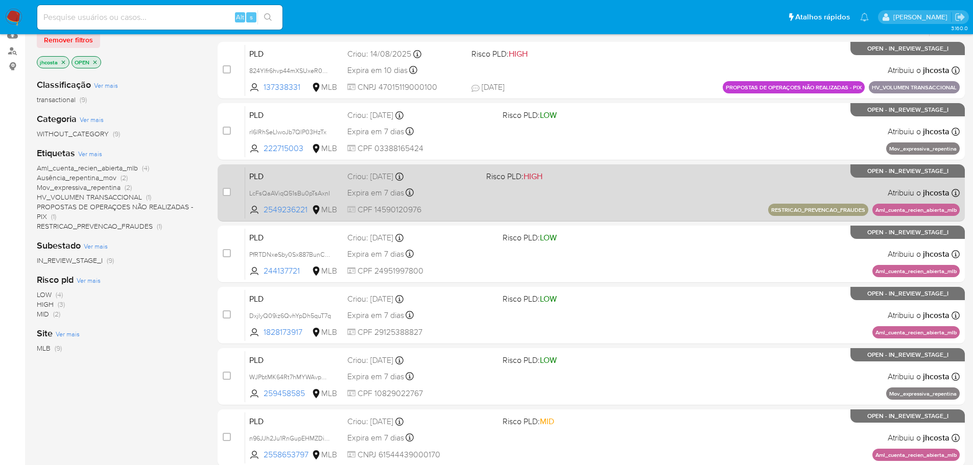
click at [701, 200] on div "PLD LcFsQaAViqQ51sBu0pTsAxnI 2549236221 MLB Risco PLD: HIGH Criou: [DATE] Criou…" at bounding box center [602, 193] width 715 height 52
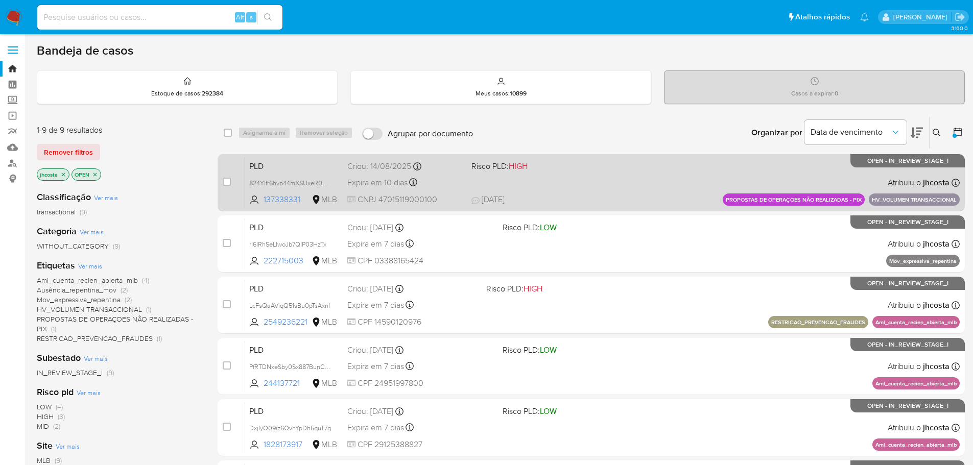
click at [618, 179] on div "PLD 824Ylfr6hvp44mXSUxeR0RqX 137338331 MLB Risco PLD: HIGH Criou: [DATE] Criou:…" at bounding box center [602, 183] width 715 height 52
